Goal: Check status: Check status

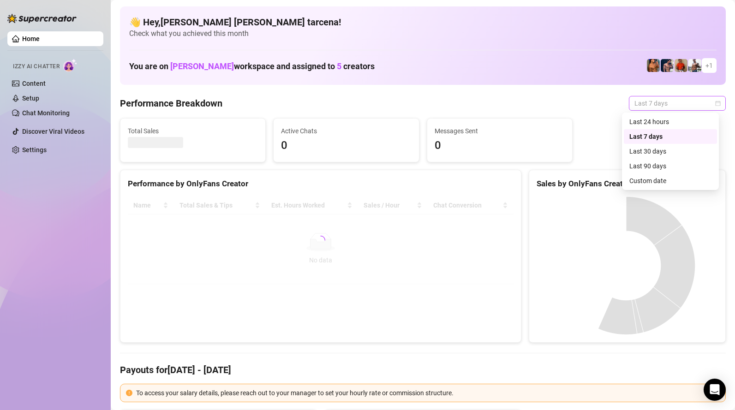
click at [659, 107] on span "Last 7 days" at bounding box center [677, 103] width 86 height 14
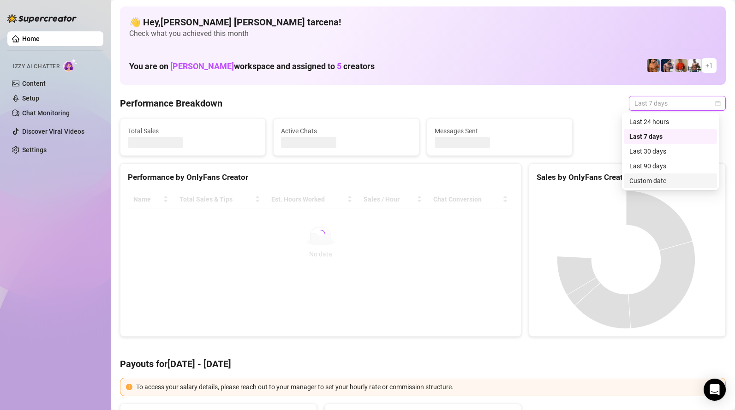
click at [662, 181] on div "Custom date" at bounding box center [670, 181] width 82 height 10
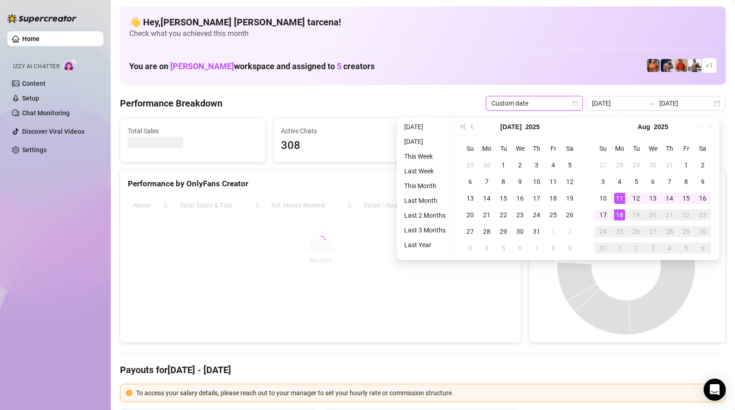
type input "[DATE]"
click at [620, 213] on div "18" at bounding box center [619, 214] width 11 height 11
type input "[DATE]"
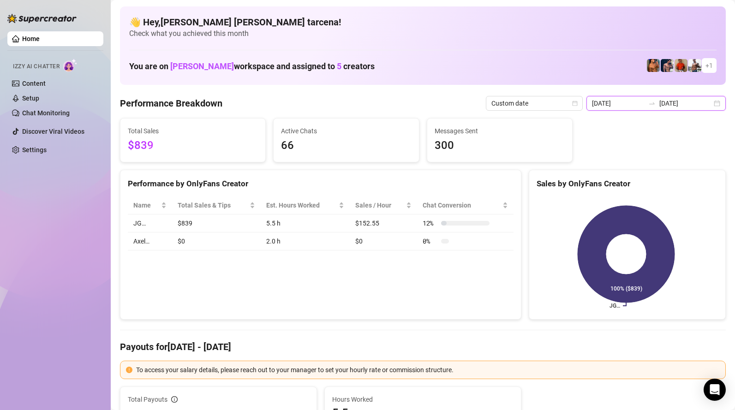
click at [637, 104] on input "[DATE]" at bounding box center [618, 103] width 53 height 10
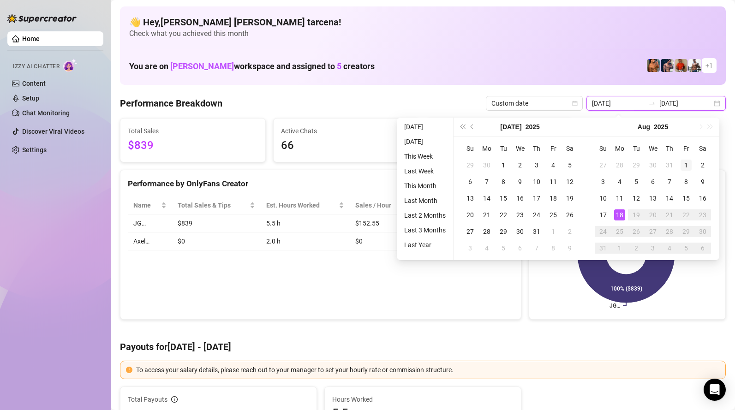
type input "[DATE]"
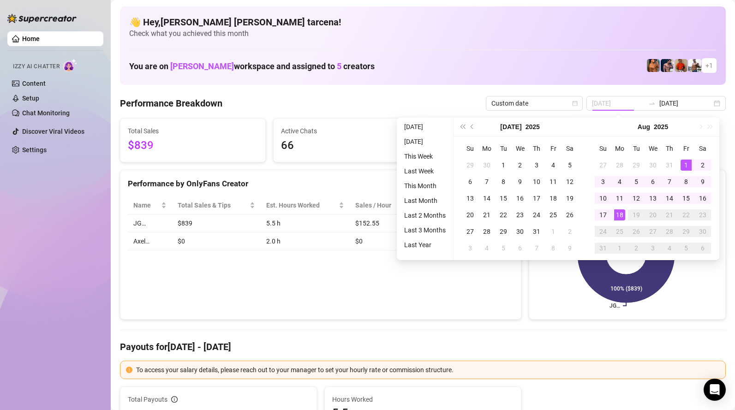
click at [683, 165] on div "1" at bounding box center [685, 165] width 11 height 11
type input "[DATE]"
click at [617, 216] on div "18" at bounding box center [619, 214] width 11 height 11
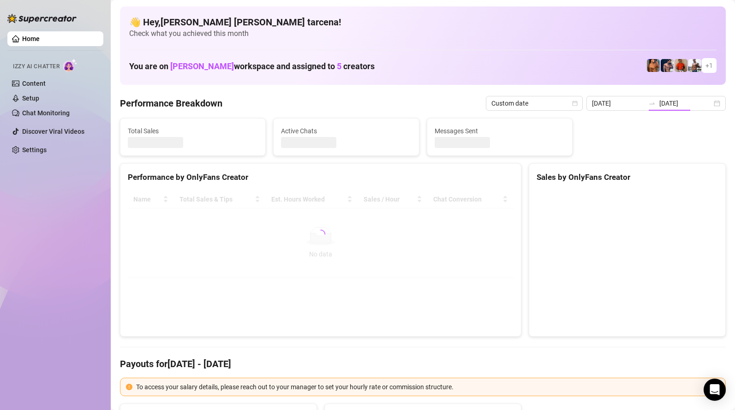
type input "[DATE]"
